Goal: Task Accomplishment & Management: Complete application form

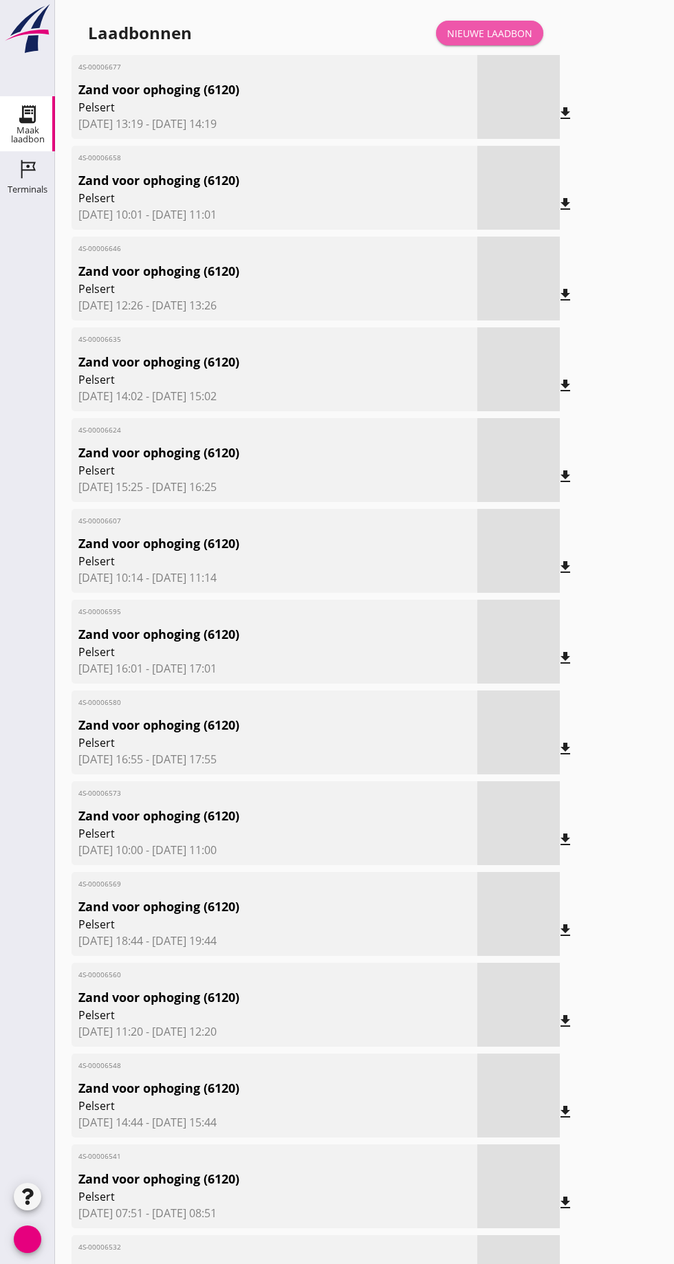
click at [484, 23] on link "Nieuwe laadbon" at bounding box center [489, 33] width 107 height 25
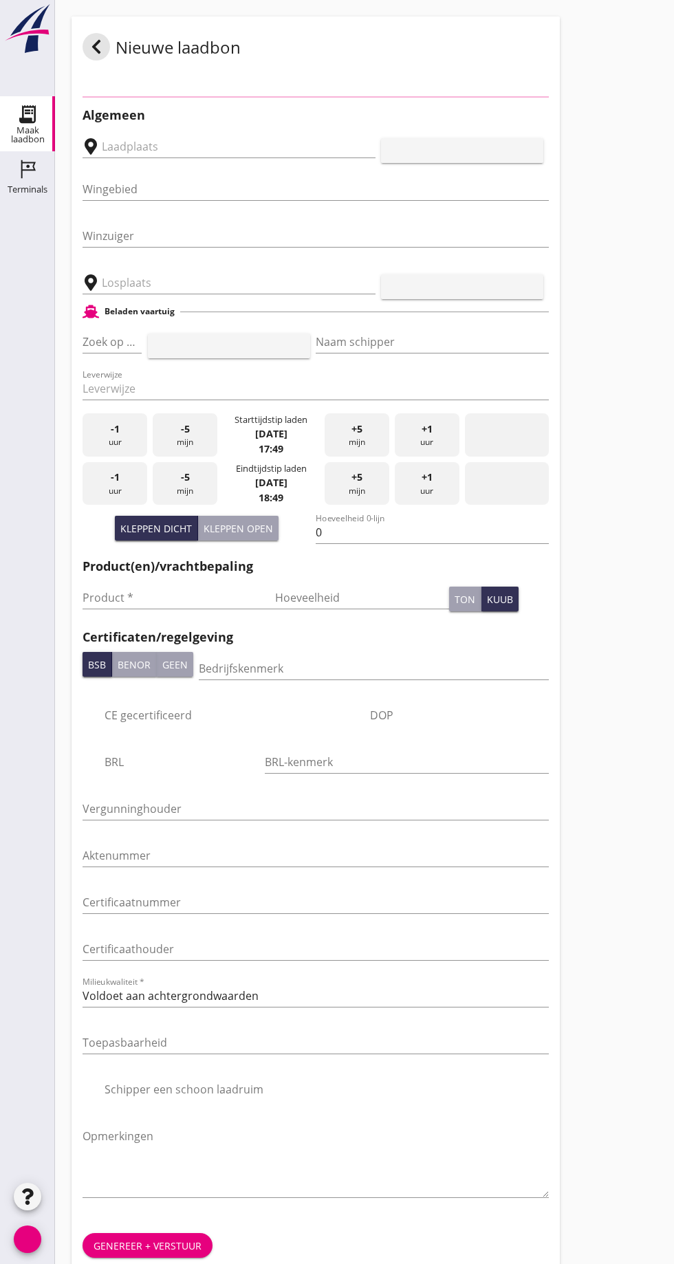
click at [184, 150] on input "text" at bounding box center [219, 147] width 235 height 22
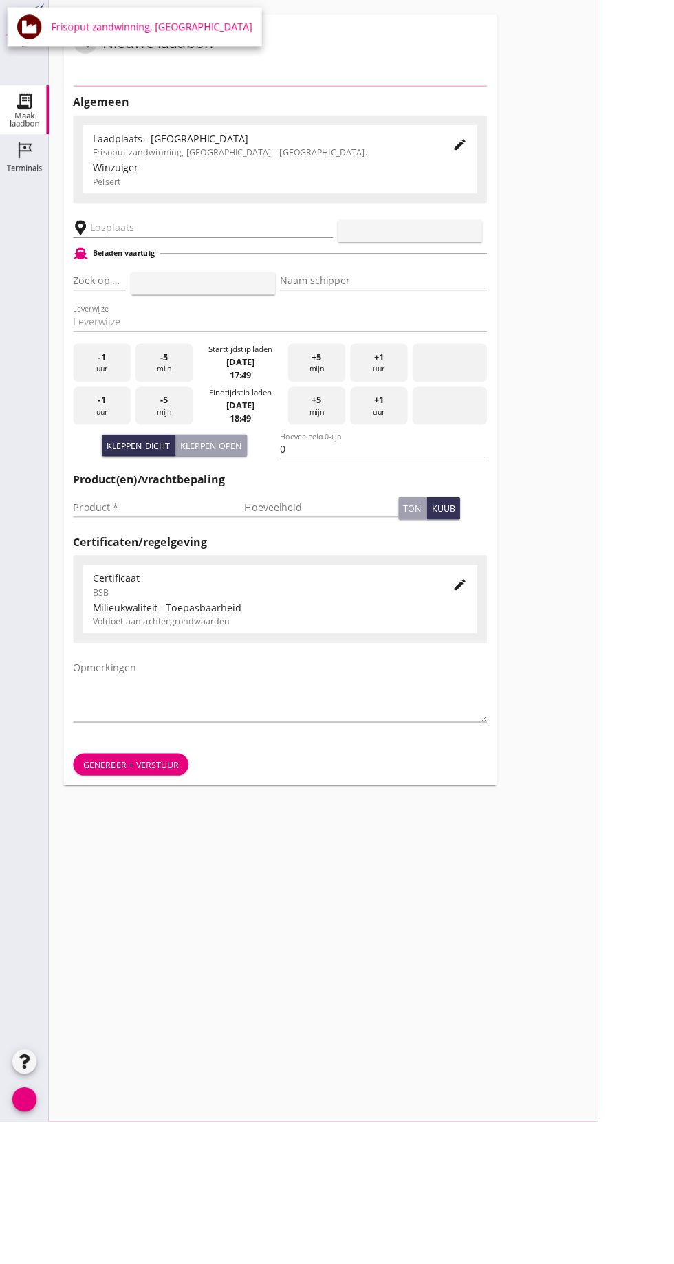
click at [203, 254] on div "pijl_drop_down" at bounding box center [229, 256] width 293 height 43
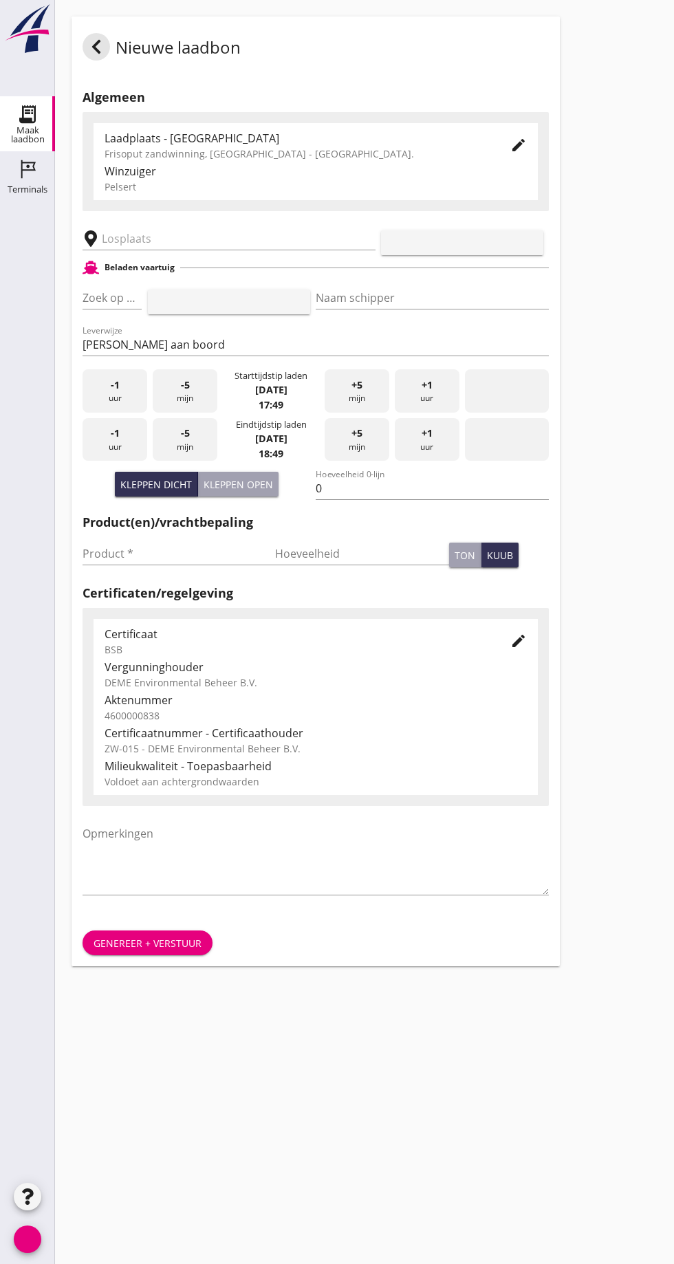
click at [157, 241] on input "text" at bounding box center [219, 239] width 235 height 22
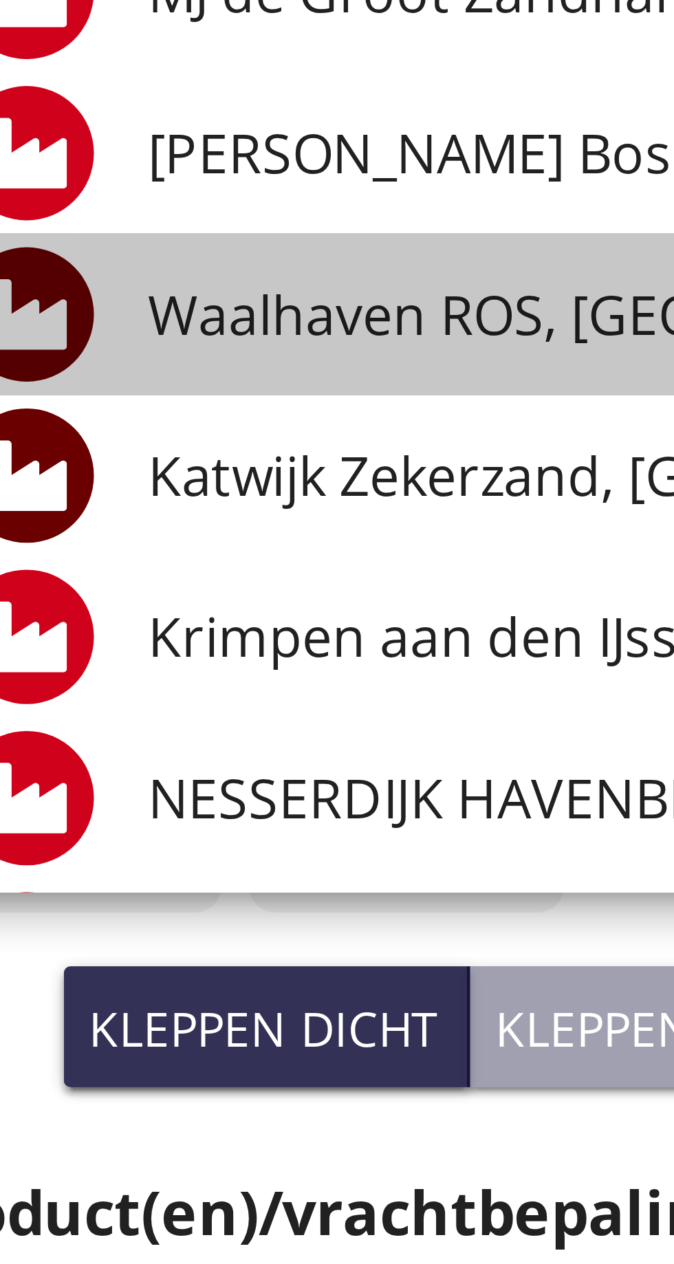
scroll to position [36, 0]
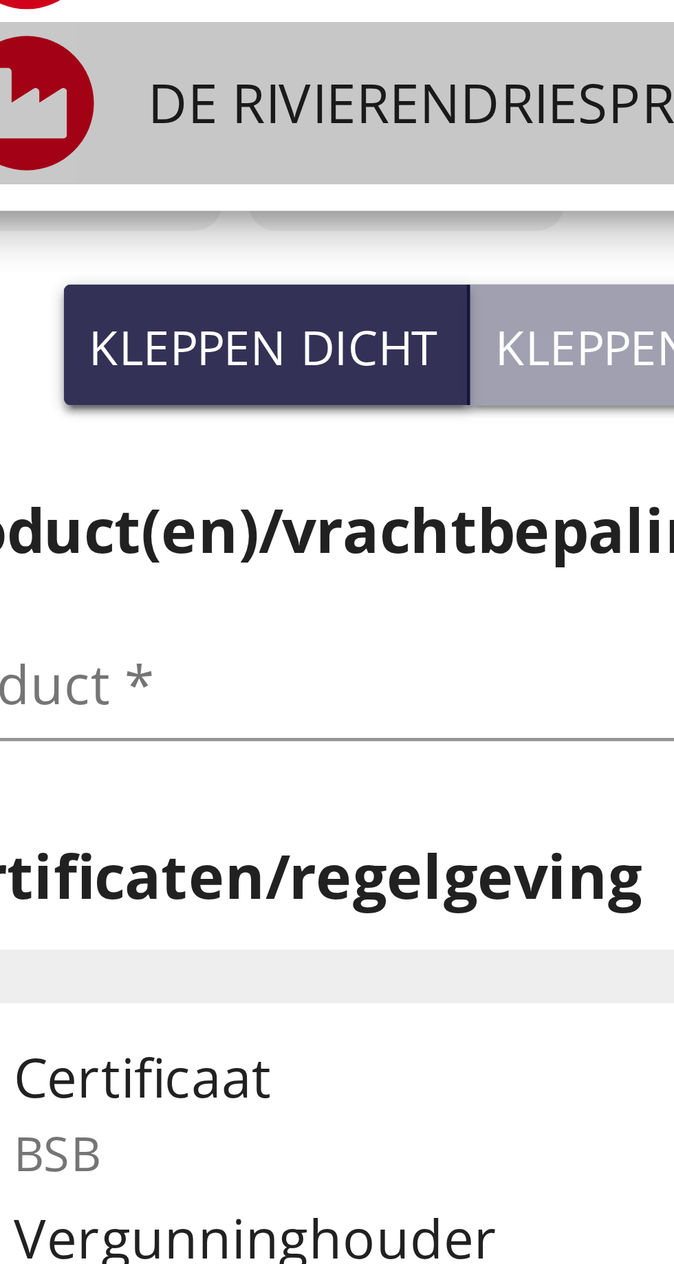
click at [185, 433] on font "DE RIVIERENDRIESPRONG BV PAPENDRECHT, [GEOGRAPHIC_DATA]" at bounding box center [304, 434] width 345 height 15
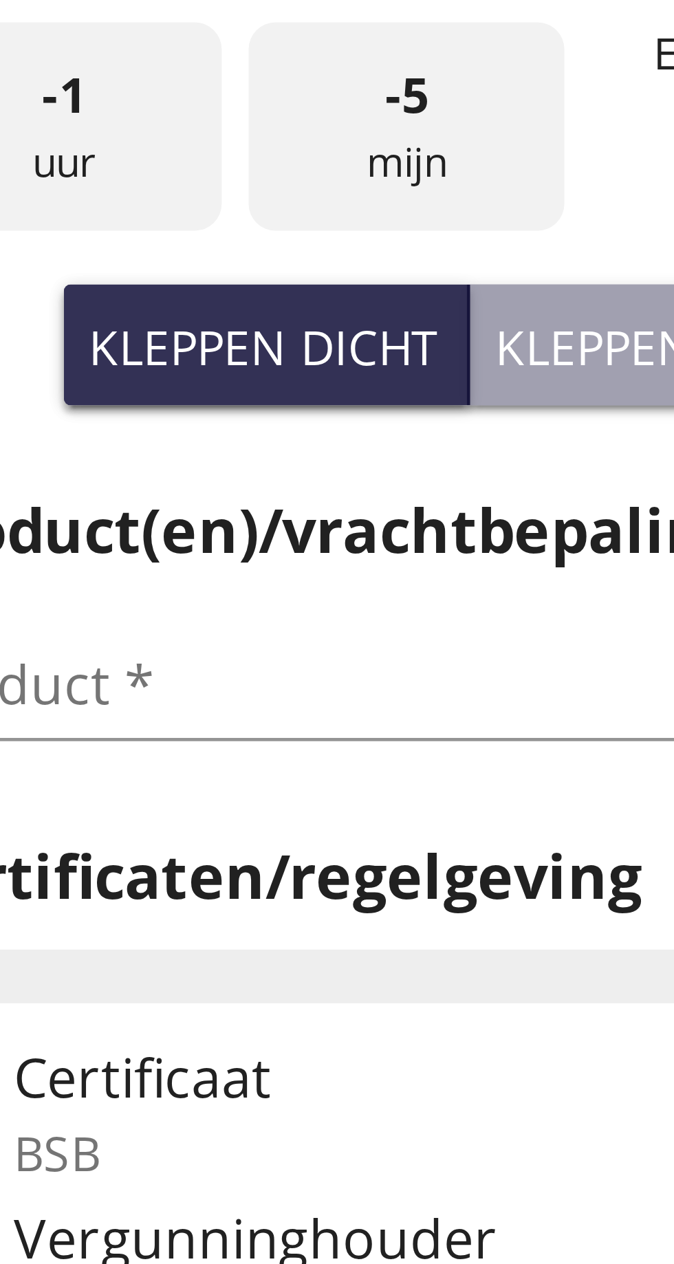
type input "DE RIVIERENDRIESPRONG B.V. [GEOGRAPHIC_DATA], [GEOGRAPHIC_DATA]"
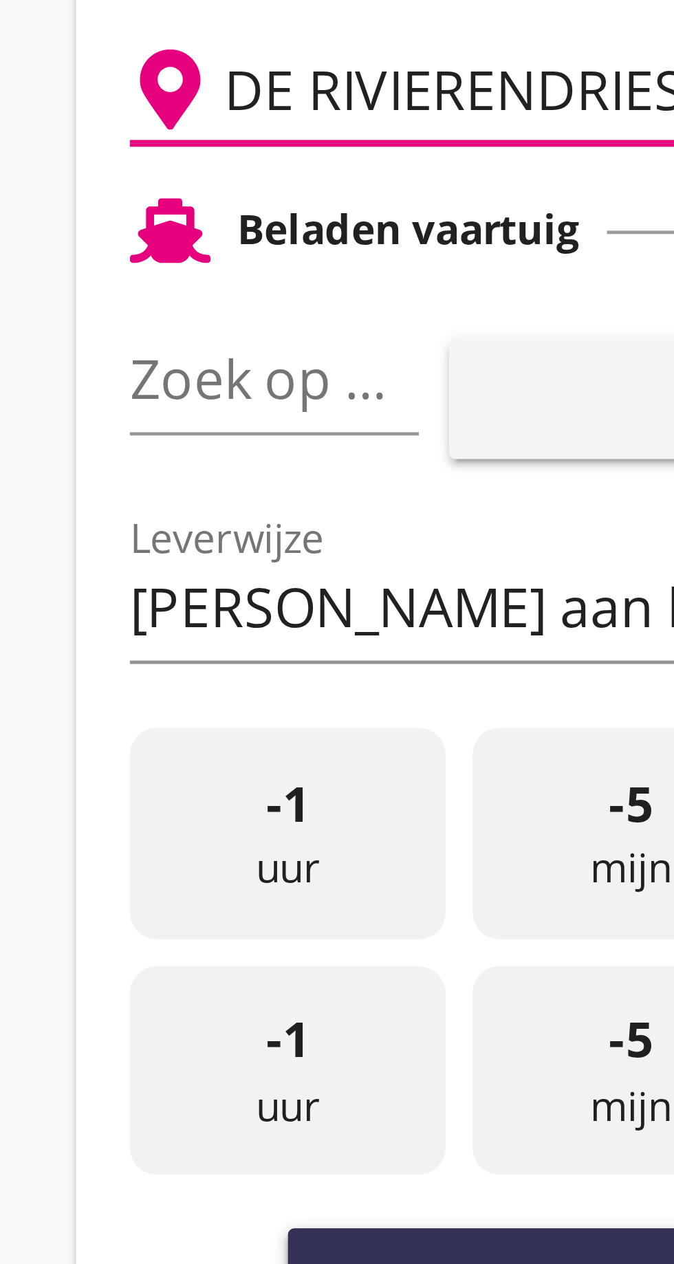
click at [111, 298] on font "pijl_drop_down" at bounding box center [133, 298] width 231 height 17
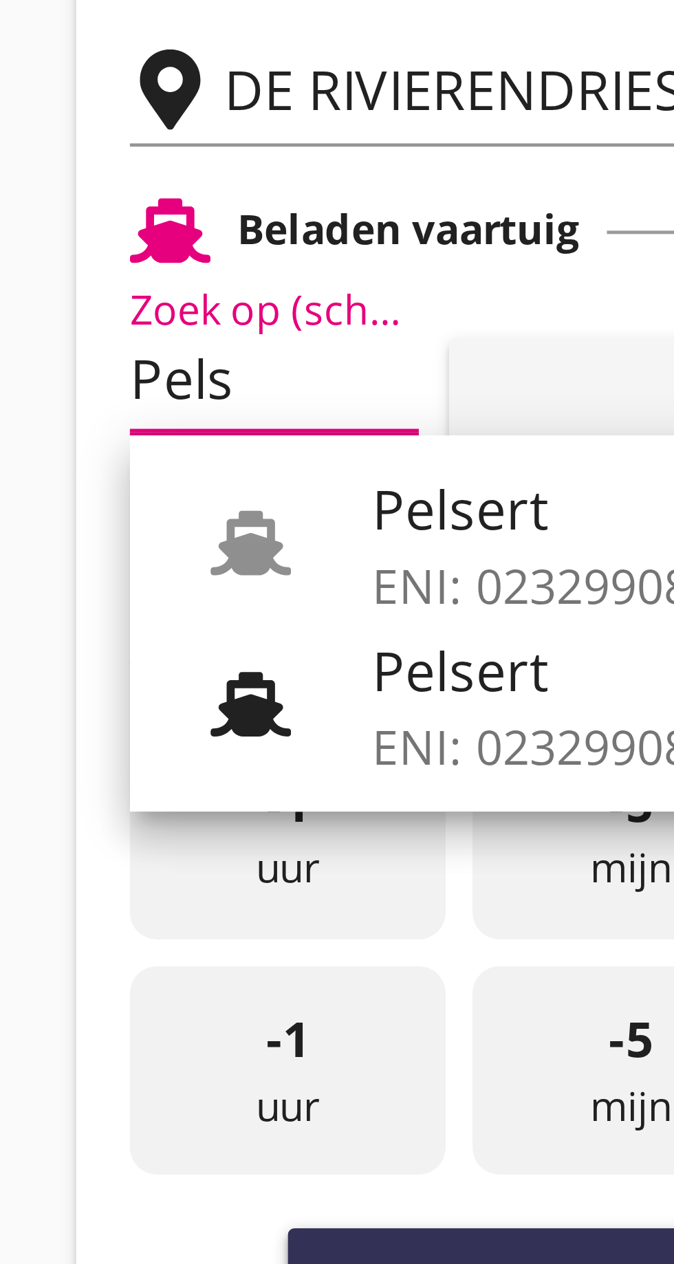
scroll to position [0, 6]
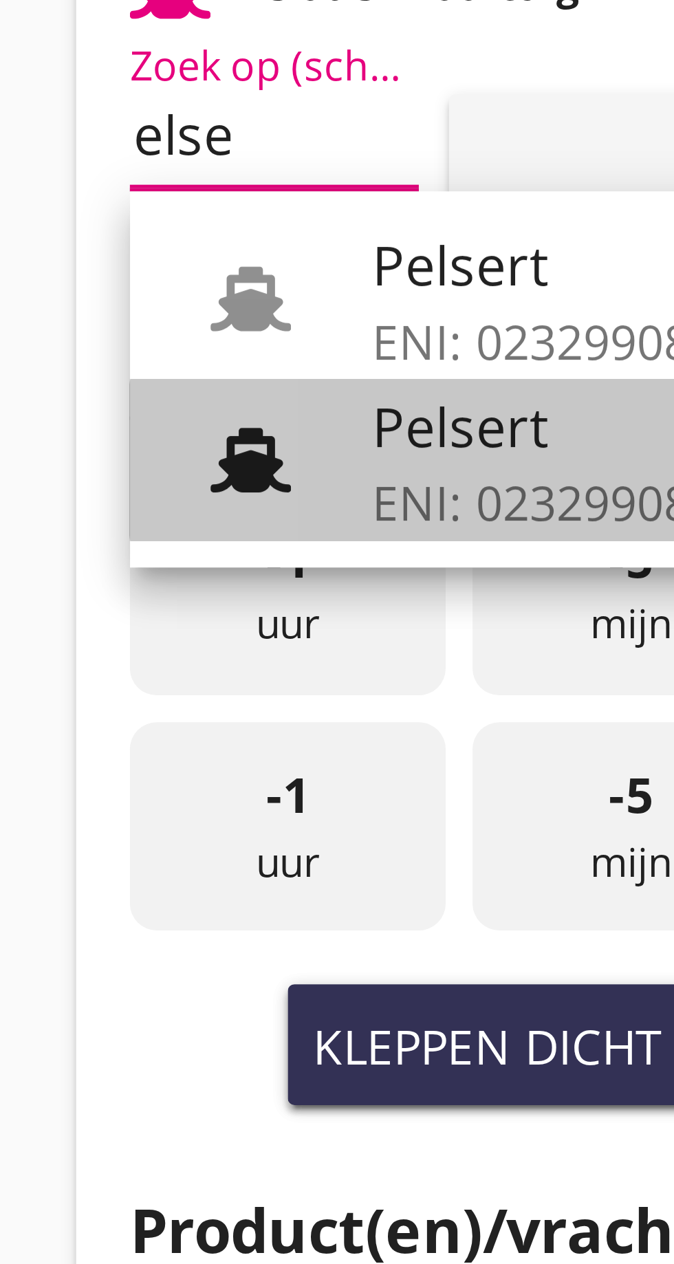
click at [162, 363] on font "Pelsert" at bounding box center [150, 357] width 36 height 15
type input "Pelsert"
type input "[PERSON_NAME]"
type input "1087"
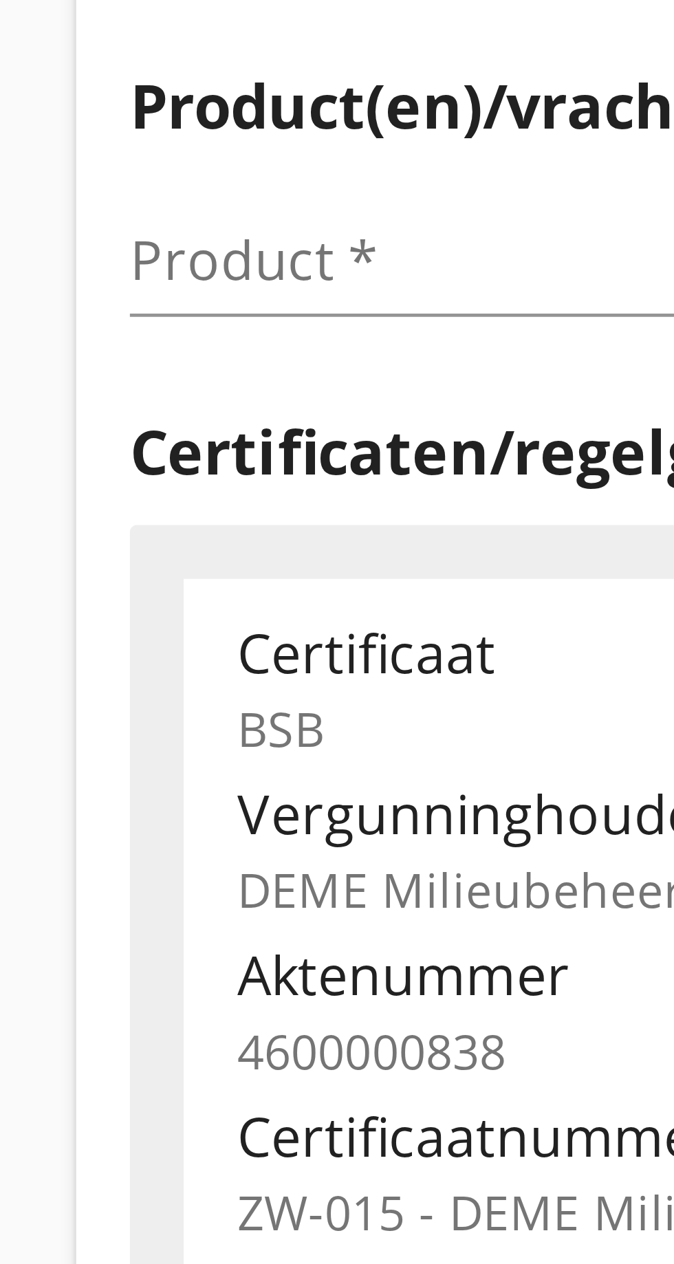
type input "Pelsert"
click at [106, 550] on input "Product *" at bounding box center [169, 554] width 173 height 22
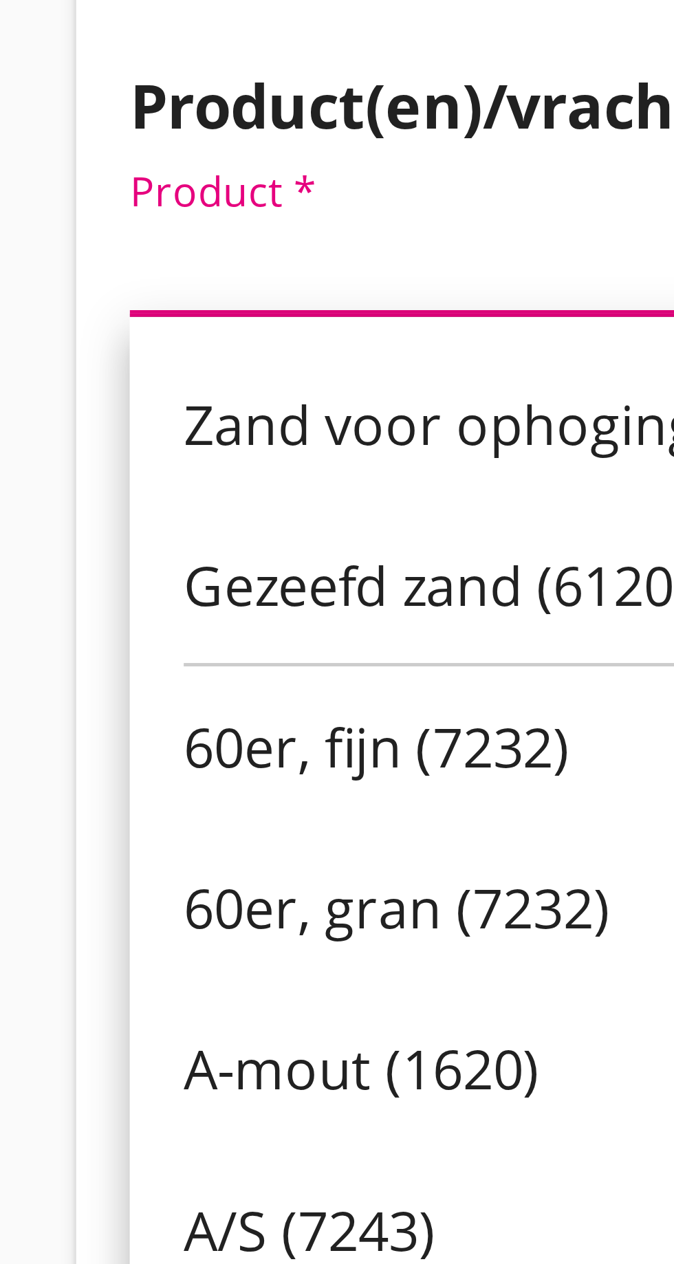
scroll to position [0, 0]
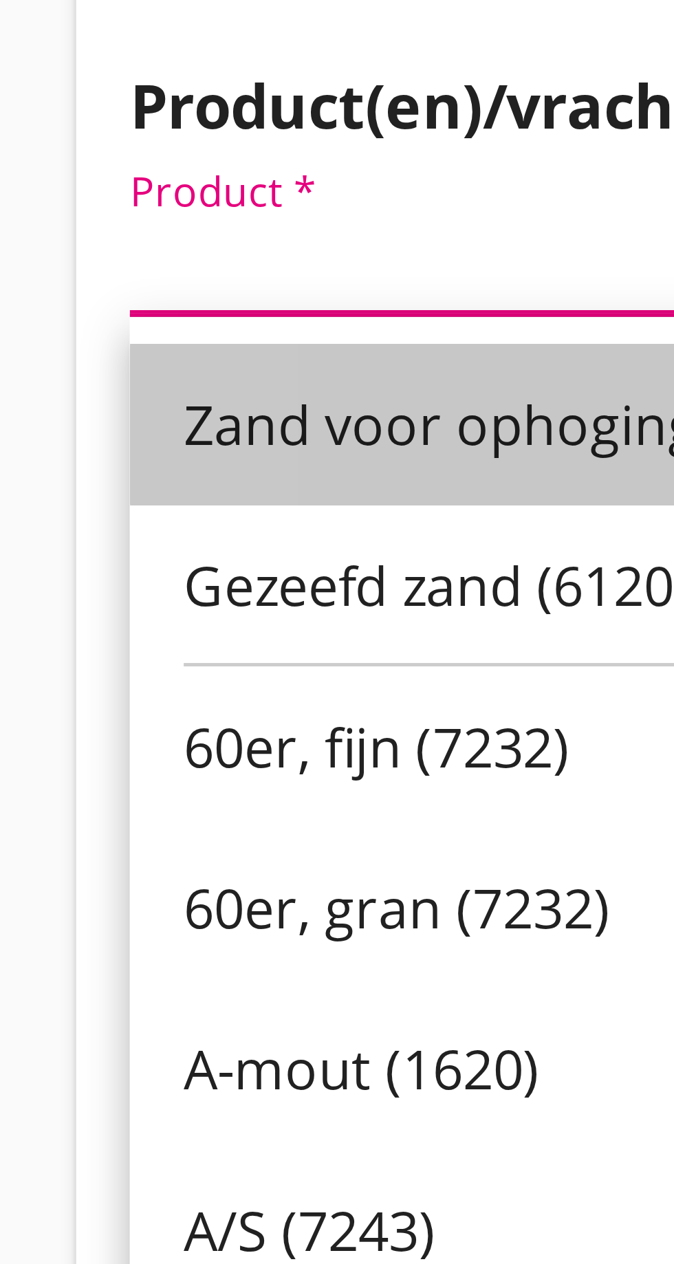
click at [153, 586] on font "Zand voor ophoging (6120)" at bounding box center [164, 587] width 140 height 15
type input "Zand voor ophoging (6120)"
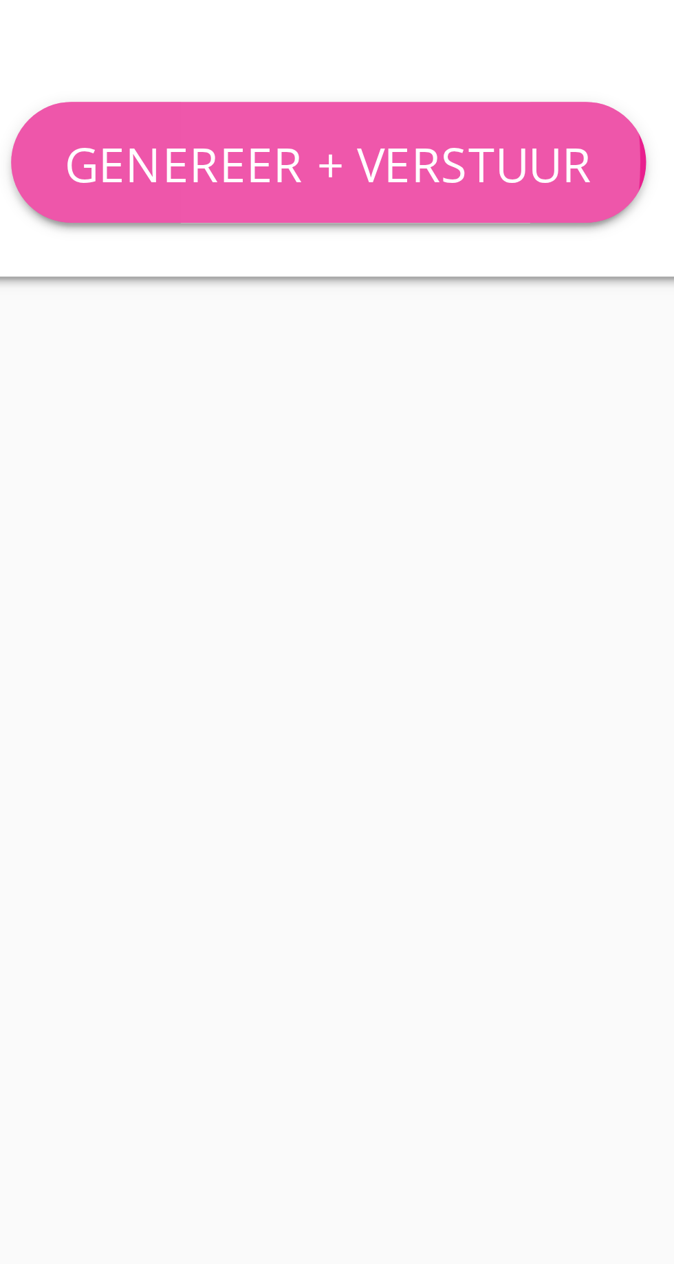
click at [163, 941] on font "Genereer + verstuur" at bounding box center [148, 943] width 108 height 13
